Goal: Check status

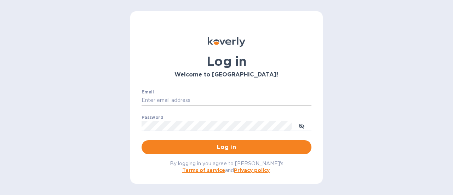
type input "steve.oceansouth@gmail.com"
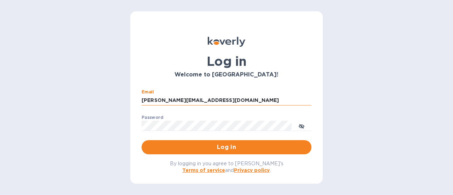
click at [226, 98] on input "steve.oceansouth@gmail.com" at bounding box center [227, 100] width 170 height 11
click at [258, 84] on div "Email steve.oceansouth@gmail.com ​ Password ​ Log in" at bounding box center [226, 122] width 181 height 76
click at [274, 154] on button "Log in" at bounding box center [227, 147] width 170 height 14
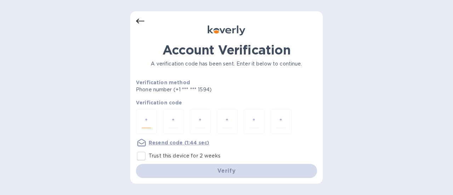
click at [146, 123] on input "number" at bounding box center [146, 121] width 9 height 13
type input "8"
type input "6"
type input "0"
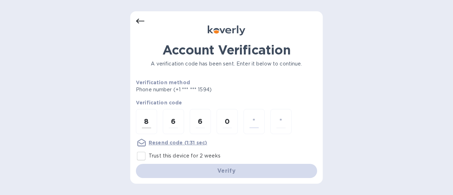
type input "0"
type input "2"
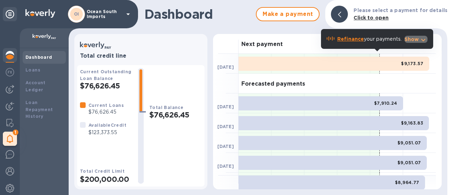
click at [417, 40] on p "Show" at bounding box center [411, 39] width 15 height 7
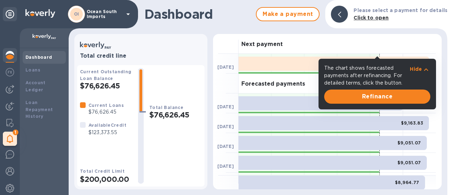
click at [417, 46] on div "Next payment" at bounding box center [336, 44] width 197 height 20
click at [417, 69] on p "Hide" at bounding box center [416, 68] width 12 height 7
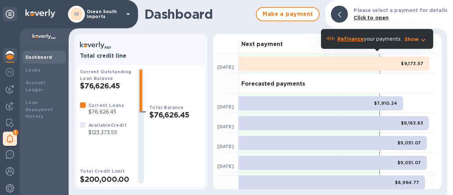
click at [411, 37] on p "Show" at bounding box center [411, 39] width 15 height 7
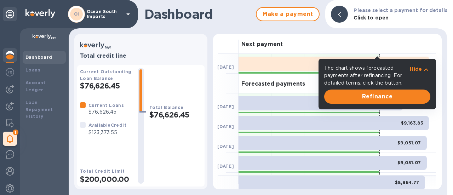
click at [416, 68] on p "Hide" at bounding box center [416, 68] width 12 height 7
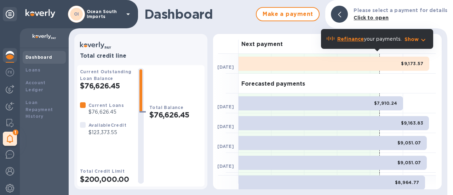
click at [355, 39] on b "Refinance" at bounding box center [350, 39] width 27 height 6
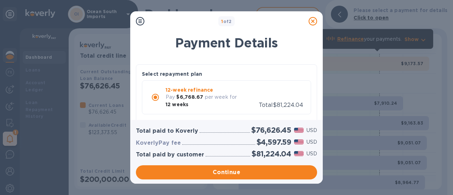
click at [314, 21] on icon at bounding box center [312, 21] width 8 height 8
